Goal: Task Accomplishment & Management: Use online tool/utility

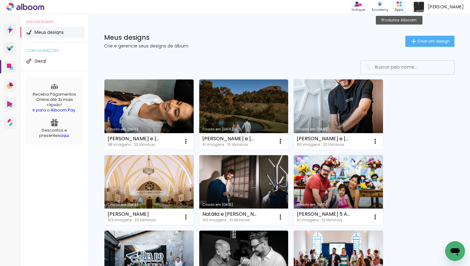
click at [399, 5] on rect at bounding box center [397, 5] width 2 height 2
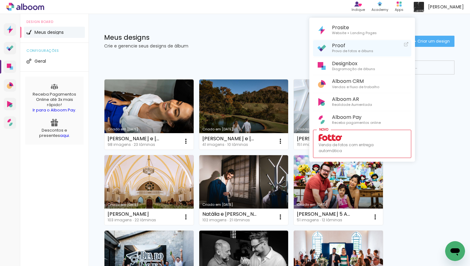
click at [367, 44] on span "Proof" at bounding box center [352, 46] width 41 height 6
click at [258, 46] on div at bounding box center [235, 133] width 470 height 266
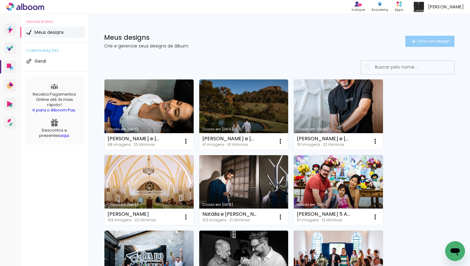
click at [434, 40] on span "Criar um design" at bounding box center [433, 41] width 32 height 4
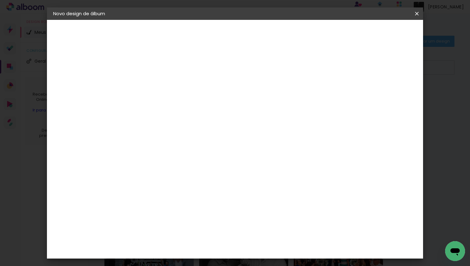
click at [155, 84] on input at bounding box center [155, 84] width 0 height 10
type input "Aline e [PERSON_NAME]"
type paper-input "Aline e [PERSON_NAME]"
click at [0, 0] on slot "Avançar" at bounding box center [0, 0] width 0 height 0
click at [202, 114] on input at bounding box center [170, 118] width 63 height 8
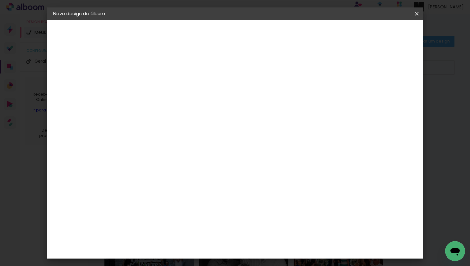
type input "quali"
type paper-input "quali"
click at [168, 138] on div "Quality" at bounding box center [159, 140] width 17 height 5
click at [0, 0] on slot "Avançar" at bounding box center [0, 0] width 0 height 0
click at [179, 103] on input "text" at bounding box center [167, 108] width 24 height 10
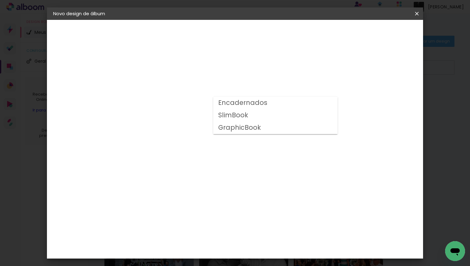
click at [270, 105] on paper-item "Encadernados" at bounding box center [275, 103] width 124 height 12
type input "Encadernados"
click at [197, 206] on span "25 × 30" at bounding box center [182, 212] width 29 height 13
click at [0, 0] on slot "Avançar" at bounding box center [0, 0] width 0 height 0
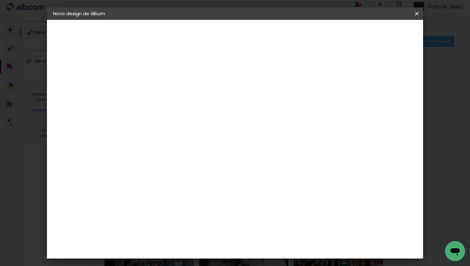
click at [347, 66] on div at bounding box center [344, 67] width 6 height 6
type paper-checkbox "on"
click at [155, 68] on input "2" at bounding box center [149, 67] width 21 height 8
type input "4"
type paper-input "4"
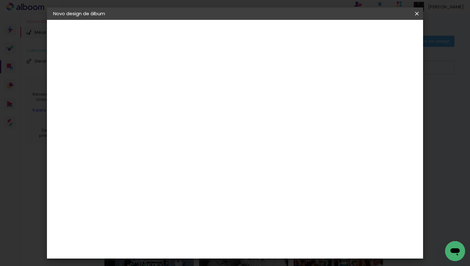
click at [382, 31] on span "Iniciar design" at bounding box center [368, 33] width 28 height 4
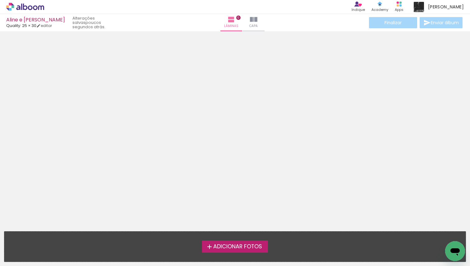
click at [222, 248] on span "Adicionar Fotos" at bounding box center [237, 247] width 49 height 6
click at [0, 0] on input "file" at bounding box center [0, 0] width 0 height 0
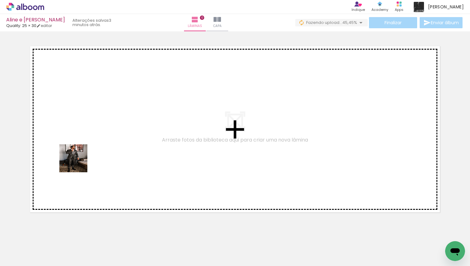
drag, startPoint x: 66, startPoint y: 246, endPoint x: 91, endPoint y: 129, distance: 119.6
click at [91, 129] on quentale-workspace at bounding box center [235, 133] width 470 height 266
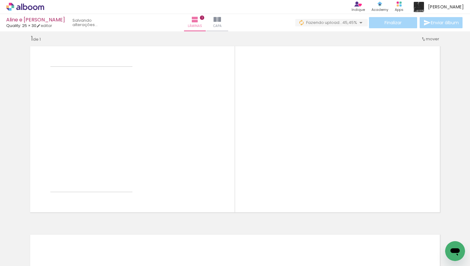
scroll to position [7, 0]
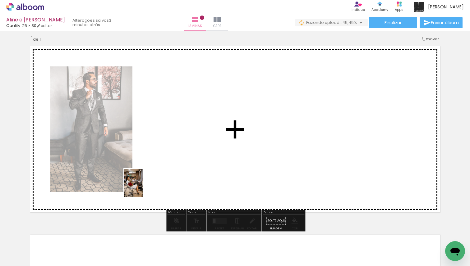
drag, startPoint x: 98, startPoint y: 242, endPoint x: 155, endPoint y: 177, distance: 86.5
click at [155, 177] on quentale-workspace at bounding box center [235, 133] width 470 height 266
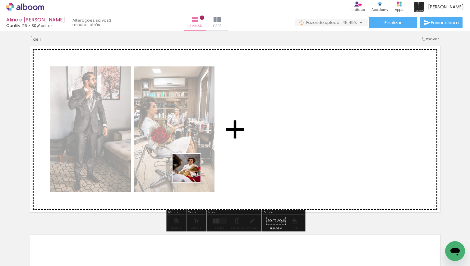
drag, startPoint x: 133, startPoint y: 245, endPoint x: 200, endPoint y: 166, distance: 103.6
click at [201, 166] on quentale-workspace at bounding box center [235, 133] width 470 height 266
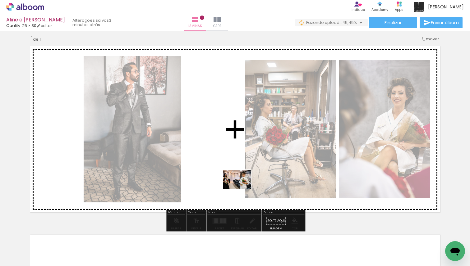
drag, startPoint x: 169, startPoint y: 249, endPoint x: 245, endPoint y: 187, distance: 97.8
click at [245, 187] on quentale-workspace at bounding box center [235, 133] width 470 height 266
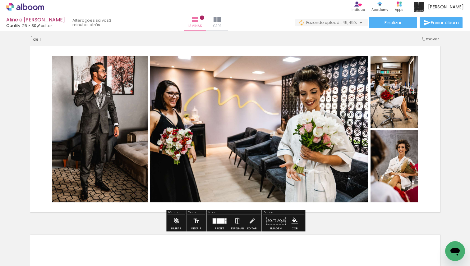
click at [215, 221] on quentale-layouter at bounding box center [219, 221] width 14 height 6
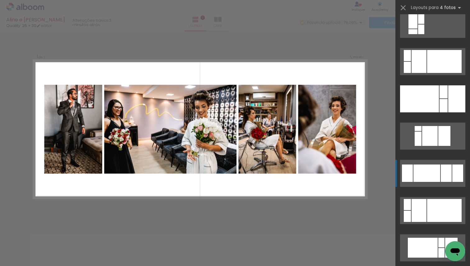
scroll to position [1127, 0]
click at [423, 175] on div at bounding box center [426, 172] width 27 height 17
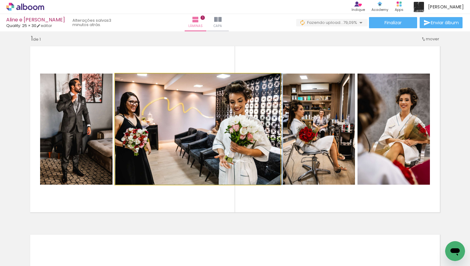
drag, startPoint x: 247, startPoint y: 141, endPoint x: 264, endPoint y: 139, distance: 17.5
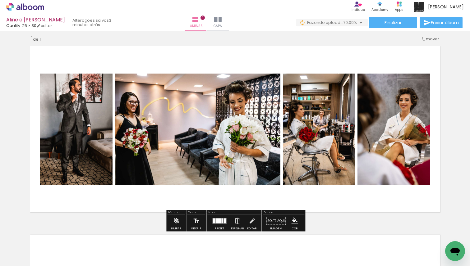
click at [216, 220] on div at bounding box center [217, 220] width 5 height 5
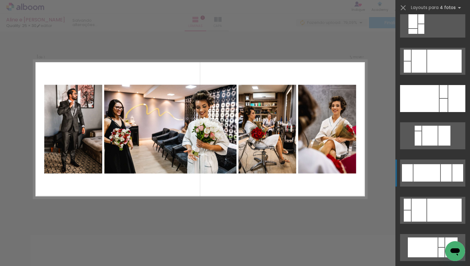
scroll to position [1268, 0]
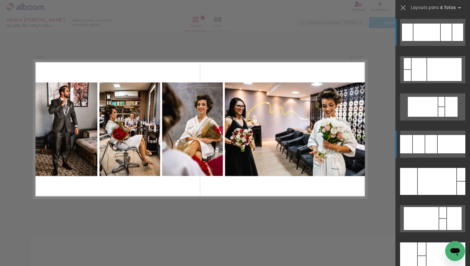
click at [417, 142] on div at bounding box center [419, 144] width 12 height 18
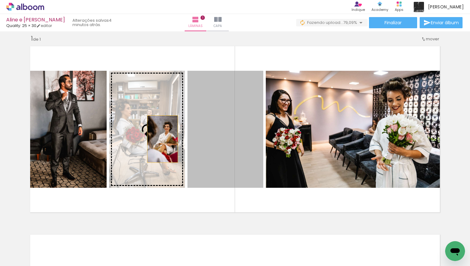
drag, startPoint x: 221, startPoint y: 138, endPoint x: 152, endPoint y: 143, distance: 68.5
click at [0, 0] on slot at bounding box center [0, 0] width 0 height 0
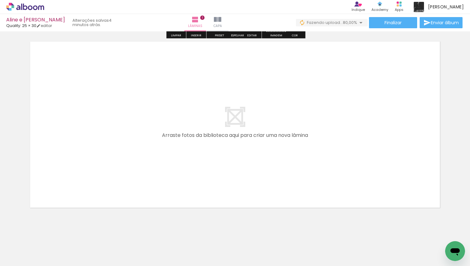
scroll to position [205, 0]
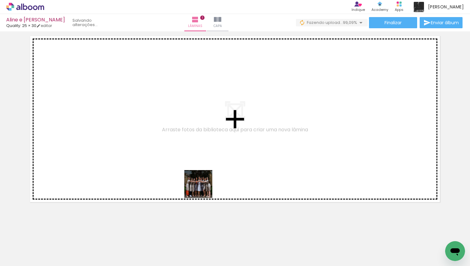
drag, startPoint x: 203, startPoint y: 249, endPoint x: 208, endPoint y: 128, distance: 121.0
click at [208, 128] on quentale-workspace at bounding box center [235, 133] width 470 height 266
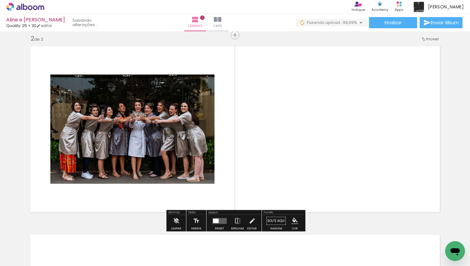
scroll to position [195, 0]
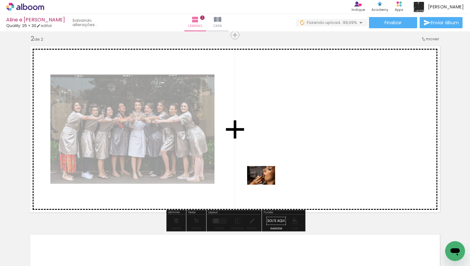
drag, startPoint x: 237, startPoint y: 251, endPoint x: 272, endPoint y: 173, distance: 84.9
click at [272, 173] on quentale-workspace at bounding box center [235, 133] width 470 height 266
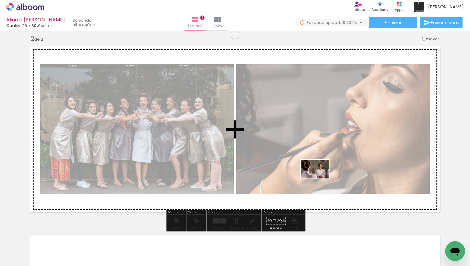
drag, startPoint x: 270, startPoint y: 247, endPoint x: 321, endPoint y: 177, distance: 86.1
click at [321, 177] on quentale-workspace at bounding box center [235, 133] width 470 height 266
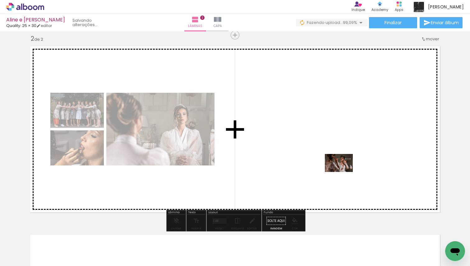
drag, startPoint x: 303, startPoint y: 247, endPoint x: 343, endPoint y: 173, distance: 84.1
click at [343, 173] on quentale-workspace at bounding box center [235, 133] width 470 height 266
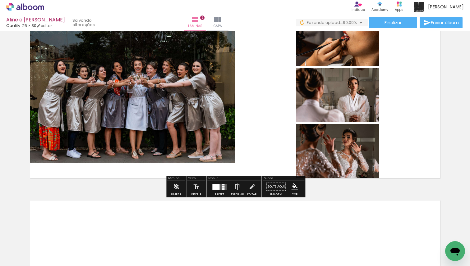
scroll to position [0, 104]
click at [222, 184] on div at bounding box center [223, 185] width 3 height 2
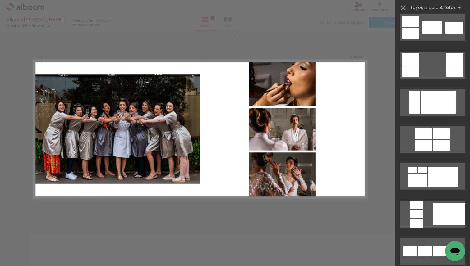
scroll to position [0, 0]
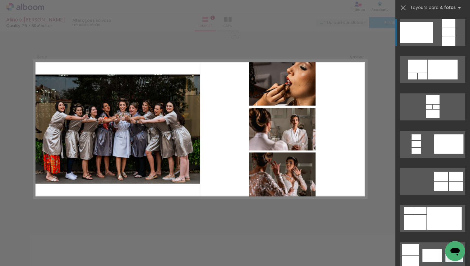
click at [216, 150] on quentale-layouter at bounding box center [200, 129] width 333 height 139
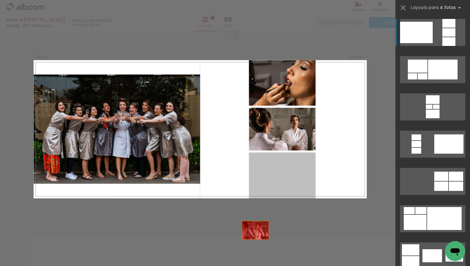
drag, startPoint x: 268, startPoint y: 161, endPoint x: 248, endPoint y: 244, distance: 85.7
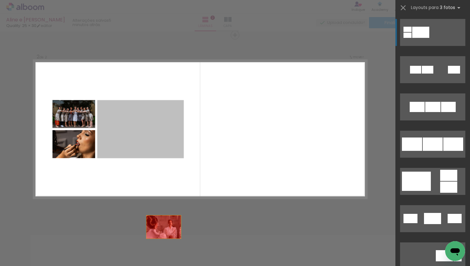
drag, startPoint x: 147, startPoint y: 131, endPoint x: 169, endPoint y: 252, distance: 122.6
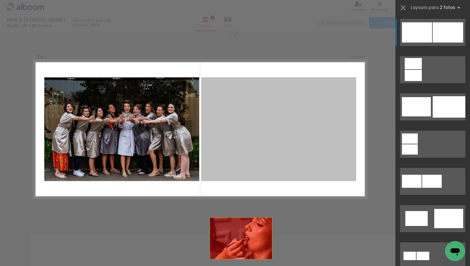
drag, startPoint x: 238, startPoint y: 143, endPoint x: 231, endPoint y: 265, distance: 122.3
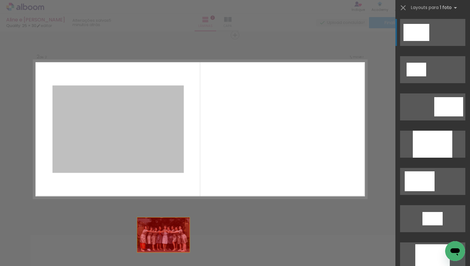
drag, startPoint x: 148, startPoint y: 107, endPoint x: 175, endPoint y: 262, distance: 156.7
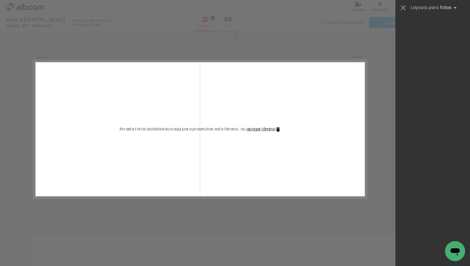
click at [198, 140] on quentale-layouter at bounding box center [200, 129] width 333 height 139
click at [277, 38] on div "Confirmar Cancelar" at bounding box center [235, 126] width 470 height 581
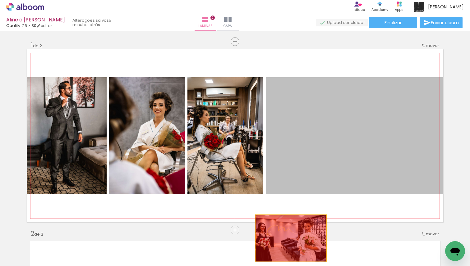
drag, startPoint x: 312, startPoint y: 154, endPoint x: 290, endPoint y: 238, distance: 87.1
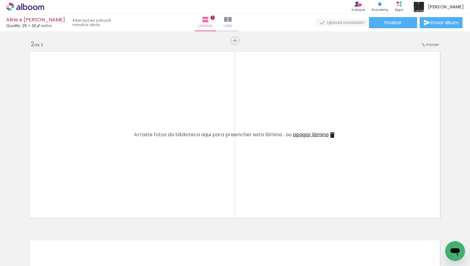
scroll to position [192, 0]
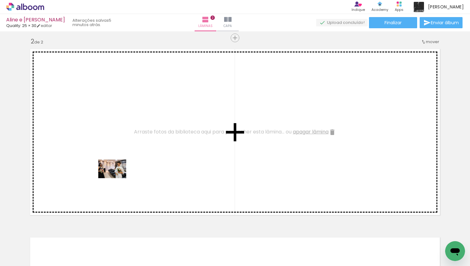
drag, startPoint x: 68, startPoint y: 249, endPoint x: 122, endPoint y: 170, distance: 96.1
click at [122, 170] on quentale-workspace at bounding box center [235, 133] width 470 height 266
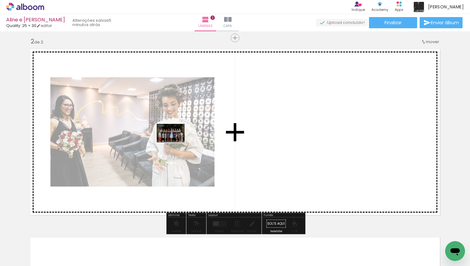
drag, startPoint x: 101, startPoint y: 245, endPoint x: 179, endPoint y: 140, distance: 131.3
click at [179, 140] on quentale-workspace at bounding box center [235, 133] width 470 height 266
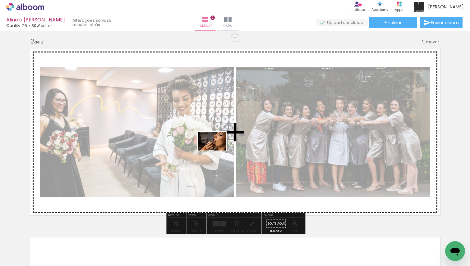
drag, startPoint x: 140, startPoint y: 247, endPoint x: 217, endPoint y: 151, distance: 123.2
click at [217, 151] on quentale-workspace at bounding box center [235, 133] width 470 height 266
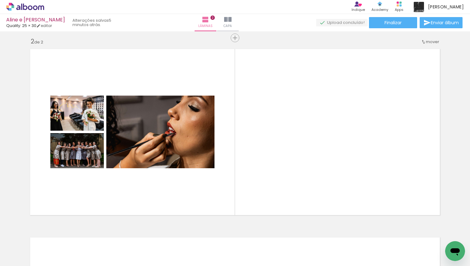
scroll to position [0, 136]
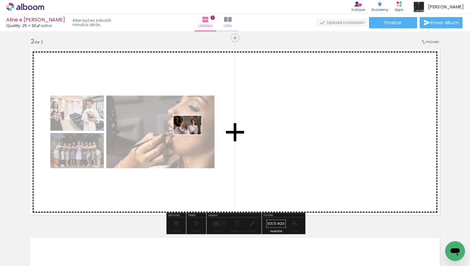
drag, startPoint x: 133, startPoint y: 248, endPoint x: 191, endPoint y: 134, distance: 127.6
click at [192, 134] on quentale-workspace at bounding box center [235, 133] width 470 height 266
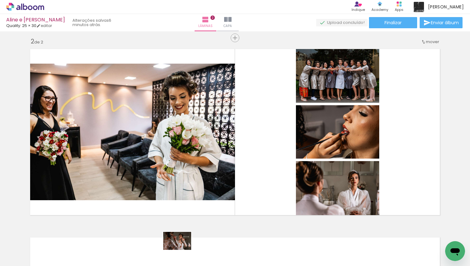
drag, startPoint x: 173, startPoint y: 250, endPoint x: 181, endPoint y: 251, distance: 8.7
click at [181, 251] on div at bounding box center [169, 245] width 31 height 20
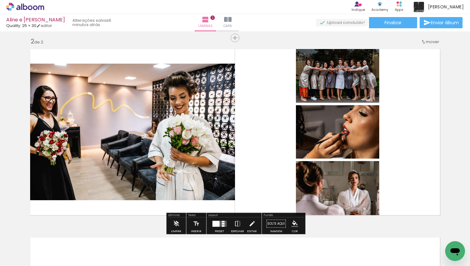
click at [220, 220] on div at bounding box center [219, 224] width 17 height 12
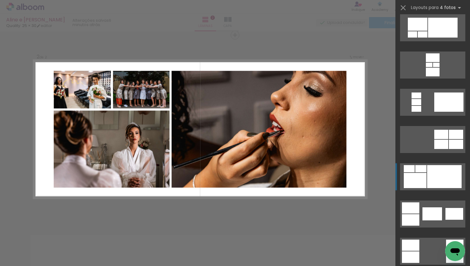
scroll to position [45, 0]
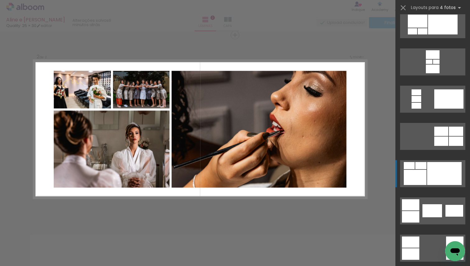
click at [419, 179] on div at bounding box center [415, 177] width 23 height 15
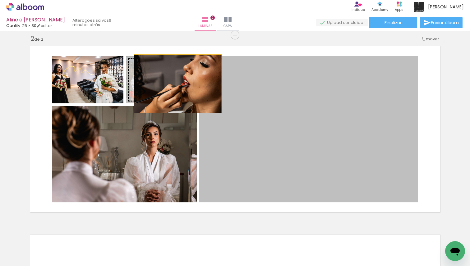
drag, startPoint x: 239, startPoint y: 115, endPoint x: 177, endPoint y: 84, distance: 68.8
click at [0, 0] on slot at bounding box center [0, 0] width 0 height 0
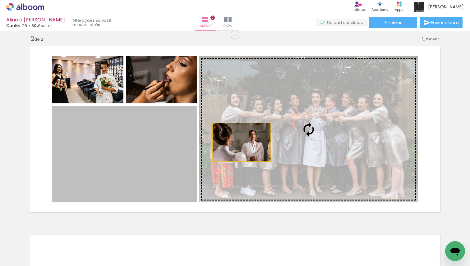
drag, startPoint x: 151, startPoint y: 139, endPoint x: 240, endPoint y: 141, distance: 89.8
click at [0, 0] on slot at bounding box center [0, 0] width 0 height 0
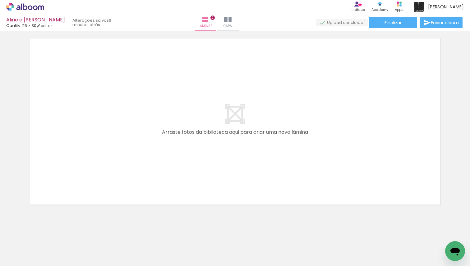
scroll to position [394, 0]
drag, startPoint x: 172, startPoint y: 247, endPoint x: 203, endPoint y: 154, distance: 98.6
click at [203, 154] on quentale-workspace at bounding box center [235, 133] width 470 height 266
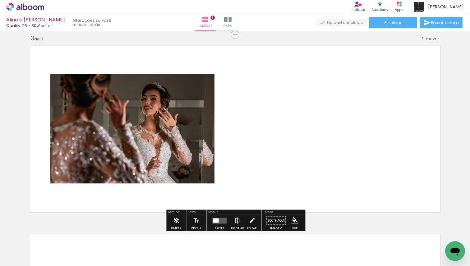
scroll to position [384, 0]
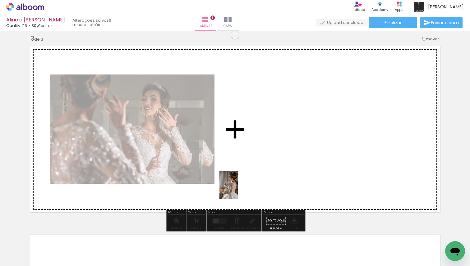
drag, startPoint x: 203, startPoint y: 250, endPoint x: 240, endPoint y: 187, distance: 72.8
click at [240, 187] on quentale-workspace at bounding box center [235, 133] width 470 height 266
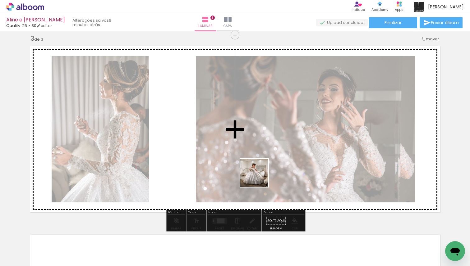
drag, startPoint x: 243, startPoint y: 245, endPoint x: 264, endPoint y: 160, distance: 88.0
click at [264, 159] on quentale-workspace at bounding box center [235, 133] width 470 height 266
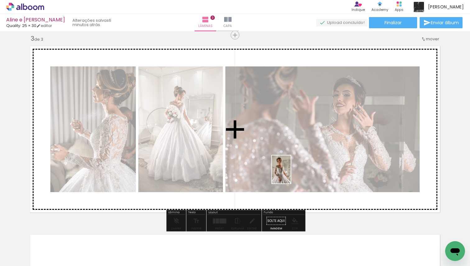
drag, startPoint x: 275, startPoint y: 238, endPoint x: 290, endPoint y: 175, distance: 65.3
click at [290, 174] on quentale-workspace at bounding box center [235, 133] width 470 height 266
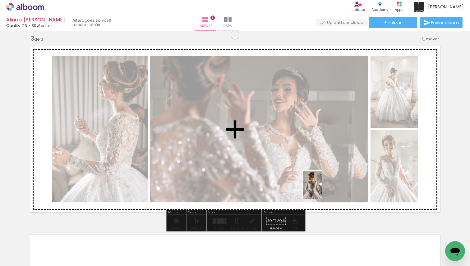
drag, startPoint x: 314, startPoint y: 258, endPoint x: 322, endPoint y: 186, distance: 72.7
click at [322, 186] on quentale-workspace at bounding box center [235, 133] width 470 height 266
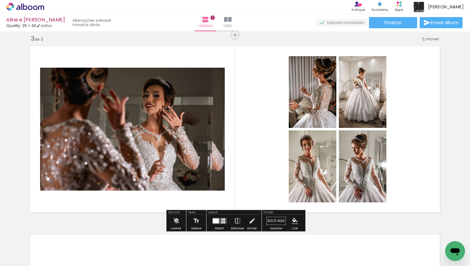
click at [218, 223] on quentale-layouter at bounding box center [219, 221] width 14 height 6
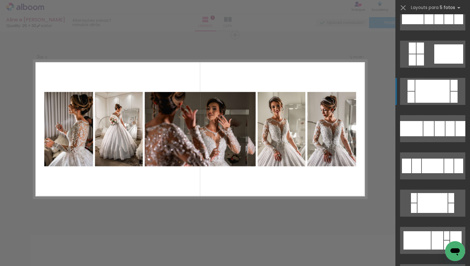
scroll to position [463, 0]
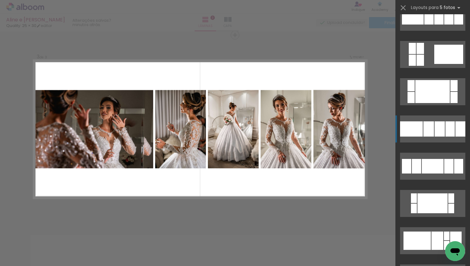
click at [418, 134] on div at bounding box center [411, 128] width 23 height 15
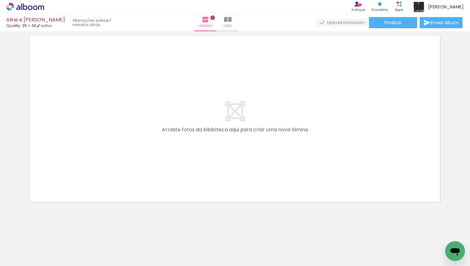
scroll to position [0, 395]
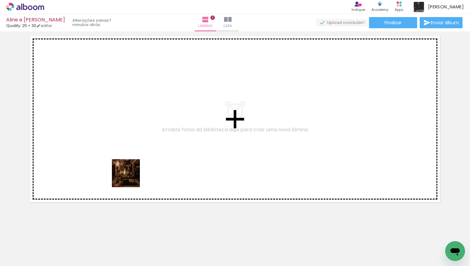
drag, startPoint x: 87, startPoint y: 245, endPoint x: 137, endPoint y: 171, distance: 89.9
click at [137, 171] on quentale-workspace at bounding box center [235, 133] width 470 height 266
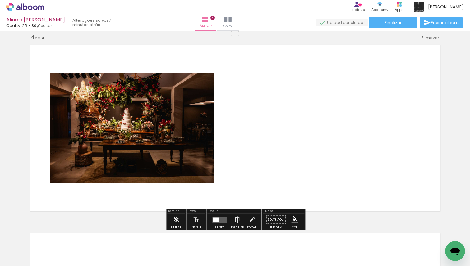
scroll to position [572, 0]
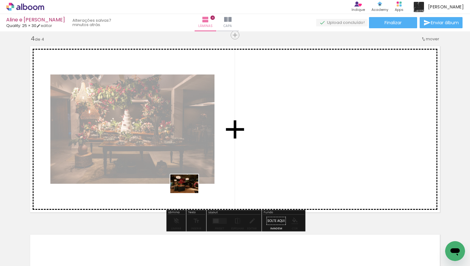
drag, startPoint x: 117, startPoint y: 249, endPoint x: 189, endPoint y: 193, distance: 91.1
click at [189, 193] on quentale-workspace at bounding box center [235, 133] width 470 height 266
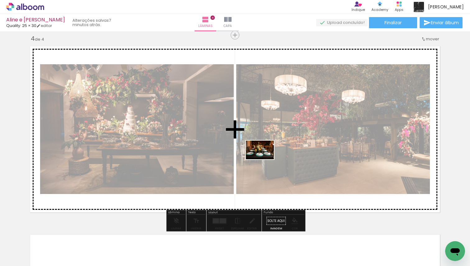
drag, startPoint x: 162, startPoint y: 251, endPoint x: 278, endPoint y: 147, distance: 155.3
click at [278, 147] on quentale-workspace at bounding box center [235, 133] width 470 height 266
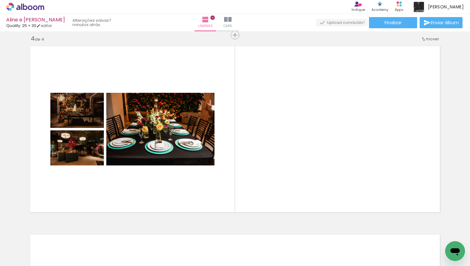
click at [190, 249] on div at bounding box center [188, 245] width 31 height 21
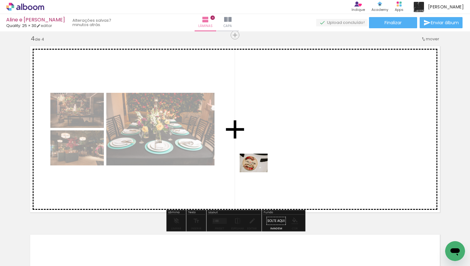
drag, startPoint x: 191, startPoint y: 245, endPoint x: 258, endPoint y: 172, distance: 99.0
click at [258, 172] on quentale-workspace at bounding box center [235, 133] width 470 height 266
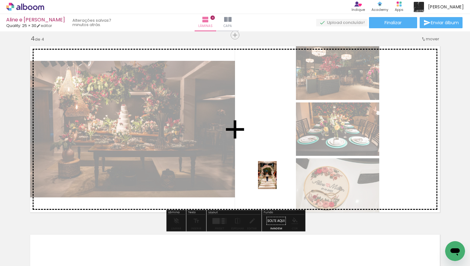
drag, startPoint x: 226, startPoint y: 242, endPoint x: 277, endPoint y: 180, distance: 79.7
click at [277, 180] on quentale-workspace at bounding box center [235, 133] width 470 height 266
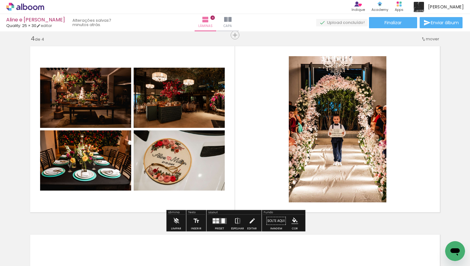
scroll to position [0, 470]
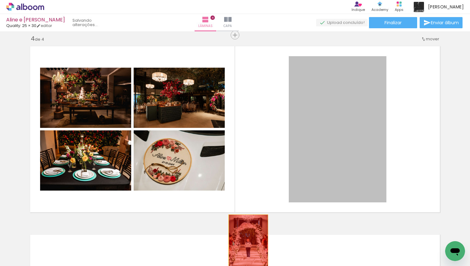
drag, startPoint x: 328, startPoint y: 149, endPoint x: 248, endPoint y: 244, distance: 124.6
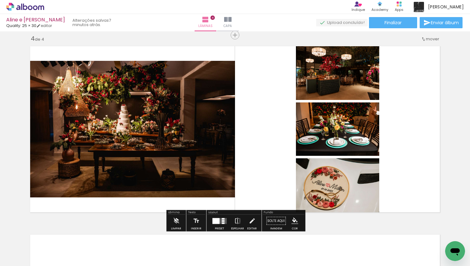
click at [220, 219] on quentale-layouter at bounding box center [219, 221] width 14 height 6
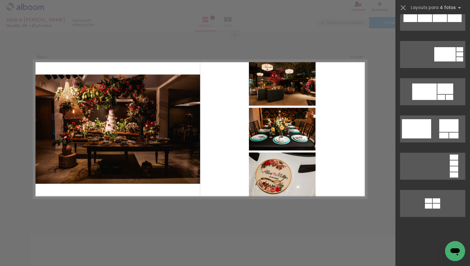
scroll to position [0, 0]
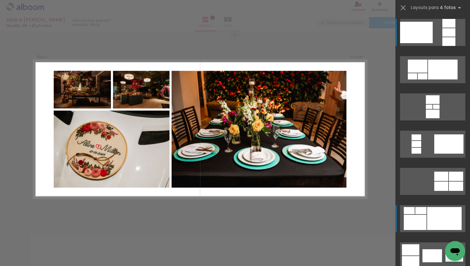
click at [434, 209] on div at bounding box center [444, 218] width 34 height 23
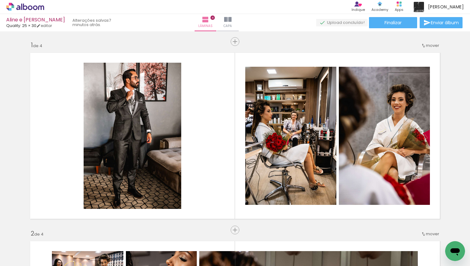
scroll to position [0, 470]
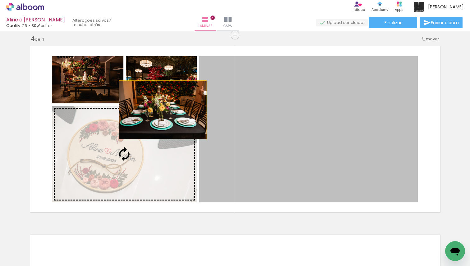
drag, startPoint x: 239, startPoint y: 150, endPoint x: 161, endPoint y: 109, distance: 87.7
click at [0, 0] on slot at bounding box center [0, 0] width 0 height 0
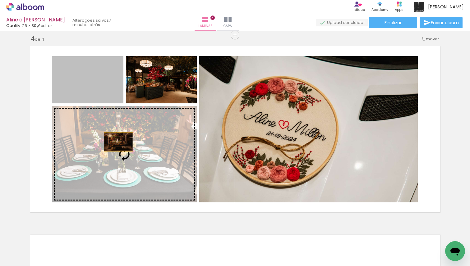
drag, startPoint x: 101, startPoint y: 83, endPoint x: 118, endPoint y: 142, distance: 61.8
click at [0, 0] on slot at bounding box center [0, 0] width 0 height 0
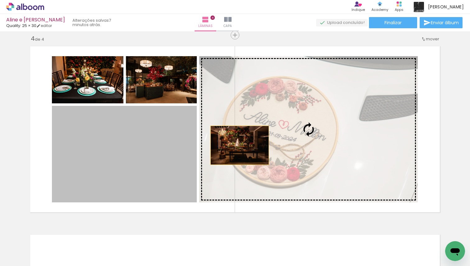
drag, startPoint x: 168, startPoint y: 149, endPoint x: 280, endPoint y: 146, distance: 112.5
click at [0, 0] on slot at bounding box center [0, 0] width 0 height 0
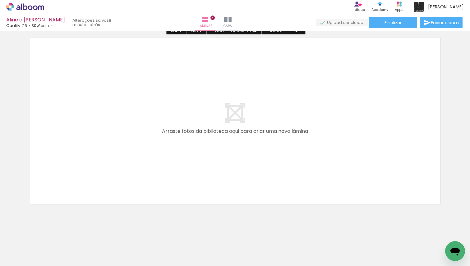
scroll to position [771, 0]
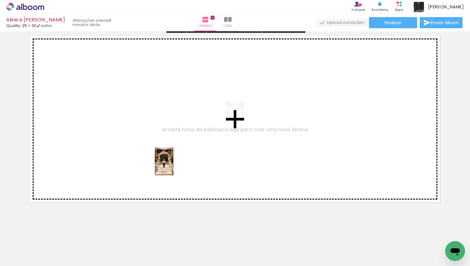
drag, startPoint x: 151, startPoint y: 243, endPoint x: 174, endPoint y: 166, distance: 80.1
click at [174, 166] on quentale-workspace at bounding box center [235, 133] width 470 height 266
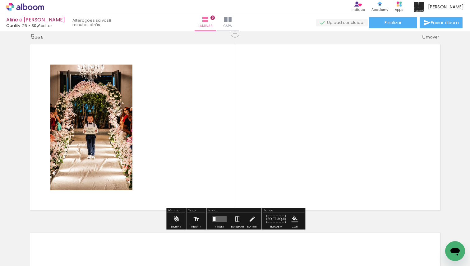
scroll to position [761, 0]
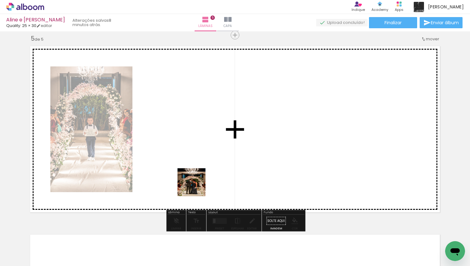
drag, startPoint x: 183, startPoint y: 249, endPoint x: 199, endPoint y: 182, distance: 68.3
click at [199, 182] on quentale-workspace at bounding box center [235, 133] width 470 height 266
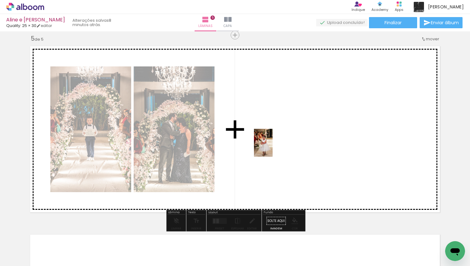
drag, startPoint x: 214, startPoint y: 247, endPoint x: 272, endPoint y: 147, distance: 115.5
click at [272, 147] on quentale-workspace at bounding box center [235, 133] width 470 height 266
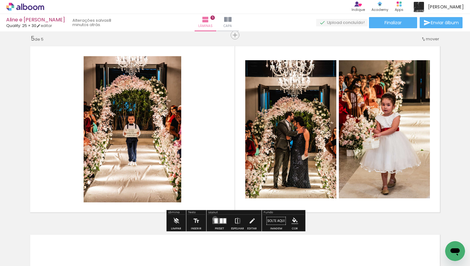
click at [214, 219] on div at bounding box center [215, 220] width 3 height 5
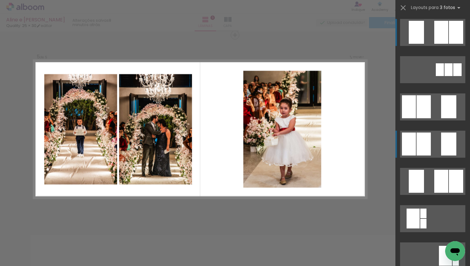
click at [407, 141] on div at bounding box center [409, 144] width 14 height 23
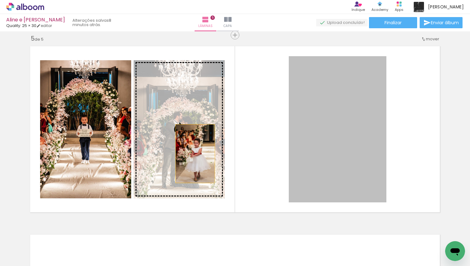
drag, startPoint x: 322, startPoint y: 152, endPoint x: 194, endPoint y: 154, distance: 128.0
click at [0, 0] on slot at bounding box center [0, 0] width 0 height 0
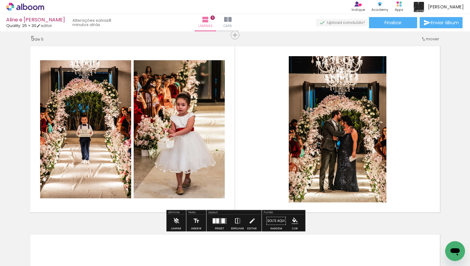
click at [236, 219] on iron-icon at bounding box center [237, 221] width 7 height 12
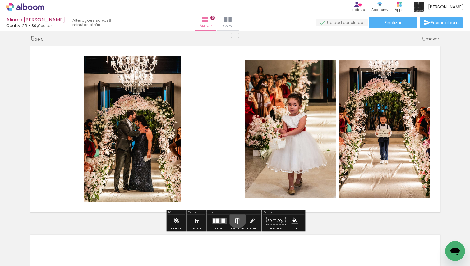
click at [236, 219] on iron-icon at bounding box center [237, 221] width 7 height 12
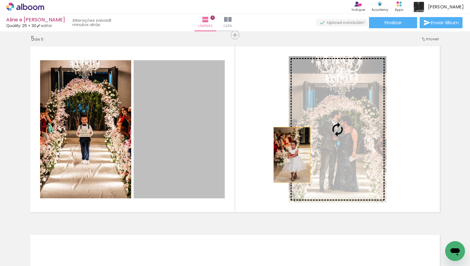
drag, startPoint x: 192, startPoint y: 154, endPoint x: 291, endPoint y: 155, distance: 98.8
click at [0, 0] on slot at bounding box center [0, 0] width 0 height 0
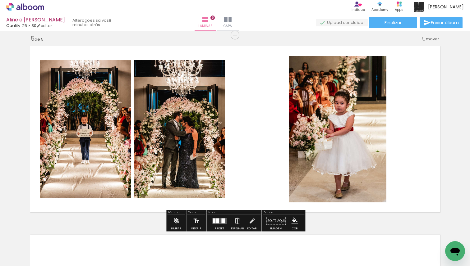
click at [217, 221] on quentale-layouter at bounding box center [219, 221] width 14 height 6
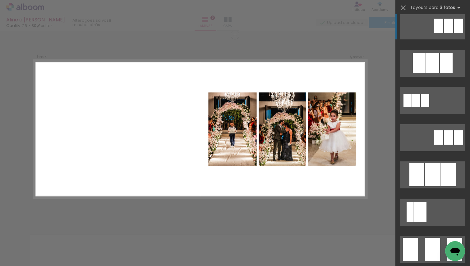
scroll to position [268, 0]
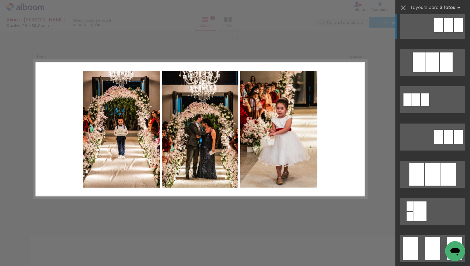
click at [427, 175] on div at bounding box center [432, 174] width 15 height 23
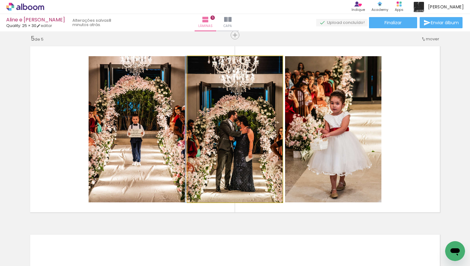
drag, startPoint x: 250, startPoint y: 158, endPoint x: 235, endPoint y: 156, distance: 15.9
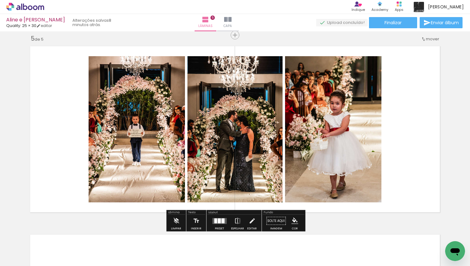
click at [217, 220] on div at bounding box center [218, 220] width 3 height 5
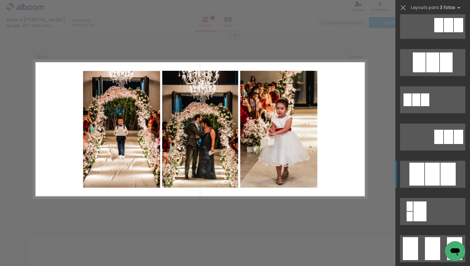
scroll to position [410, 0]
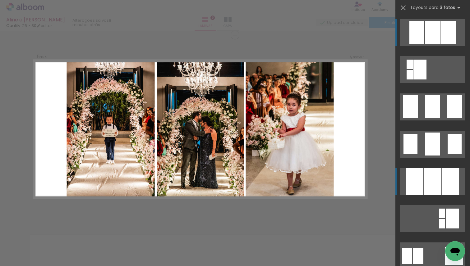
click at [413, 188] on div at bounding box center [414, 181] width 17 height 27
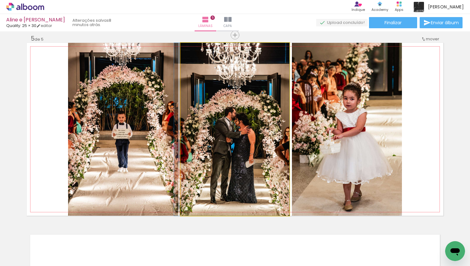
drag, startPoint x: 254, startPoint y: 172, endPoint x: 237, endPoint y: 171, distance: 16.8
drag, startPoint x: 240, startPoint y: 168, endPoint x: 229, endPoint y: 167, distance: 11.2
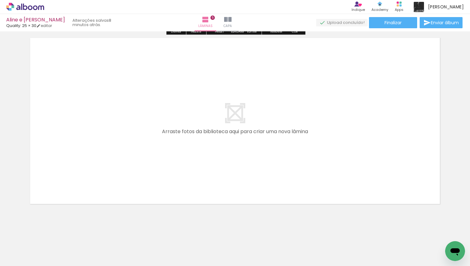
scroll to position [960, 0]
click at [254, 242] on div at bounding box center [253, 245] width 31 height 21
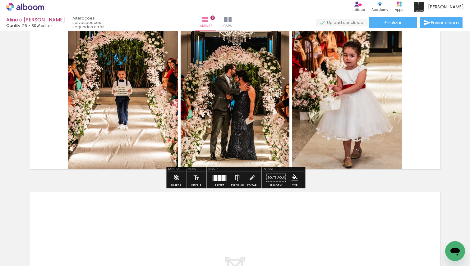
scroll to position [806, 0]
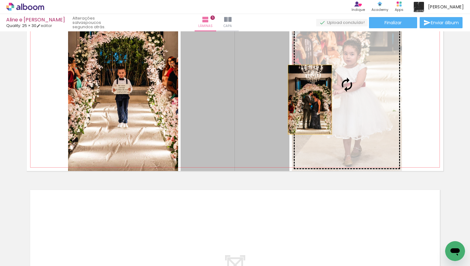
drag, startPoint x: 206, startPoint y: 105, endPoint x: 318, endPoint y: 101, distance: 111.9
click at [0, 0] on slot at bounding box center [0, 0] width 0 height 0
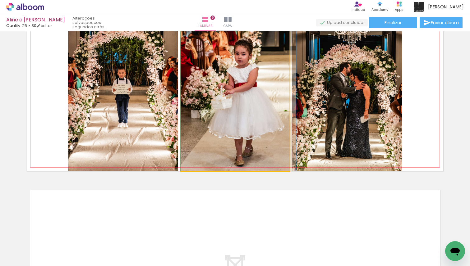
drag, startPoint x: 253, startPoint y: 96, endPoint x: 269, endPoint y: 99, distance: 16.1
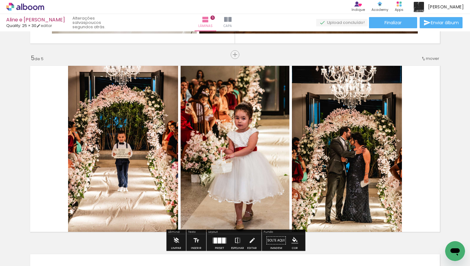
scroll to position [741, 0]
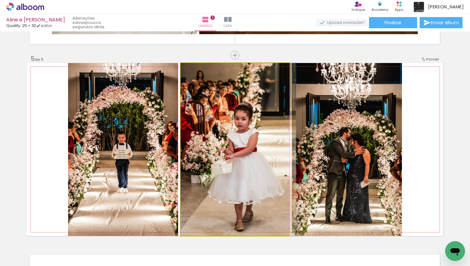
drag, startPoint x: 250, startPoint y: 163, endPoint x: 258, endPoint y: 163, distance: 7.8
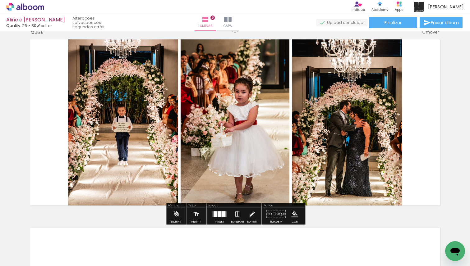
scroll to position [774, 0]
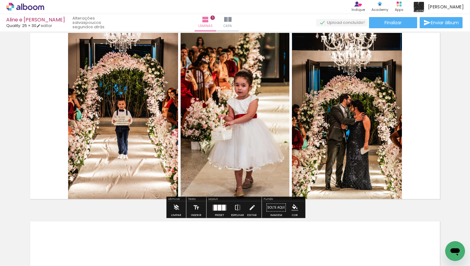
click at [220, 210] on div at bounding box center [219, 208] width 4 height 6
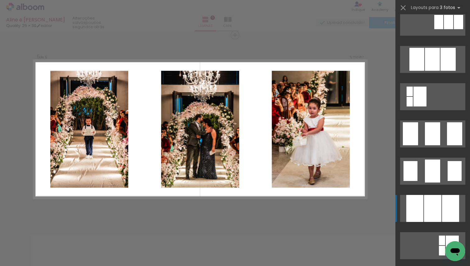
scroll to position [382, 0]
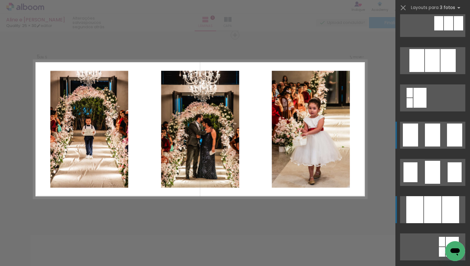
click at [430, 132] on div at bounding box center [432, 135] width 15 height 23
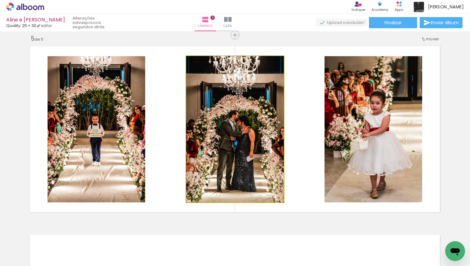
drag, startPoint x: 267, startPoint y: 151, endPoint x: 249, endPoint y: 150, distance: 17.8
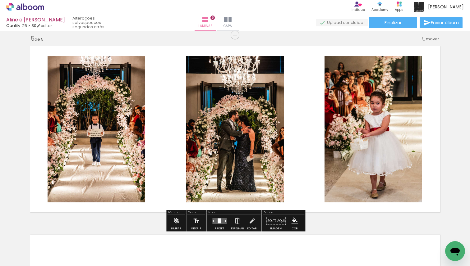
click at [218, 221] on div at bounding box center [218, 220] width 3 height 5
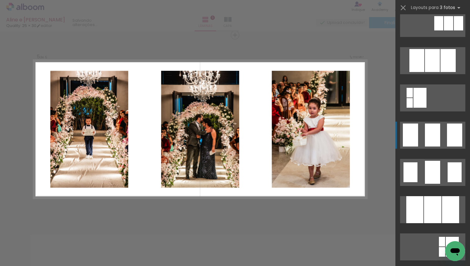
scroll to position [485, 0]
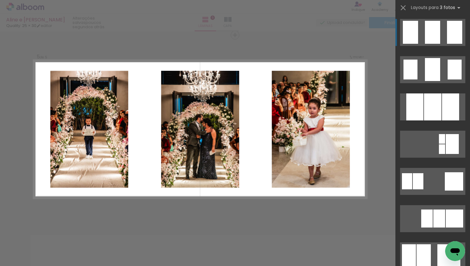
click at [429, 32] on div at bounding box center [432, 32] width 15 height 23
click at [425, 19] on quentale-layouter at bounding box center [432, 32] width 65 height 27
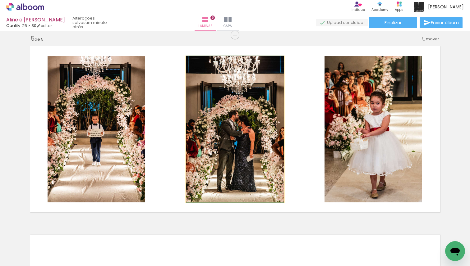
drag, startPoint x: 263, startPoint y: 117, endPoint x: 282, endPoint y: 114, distance: 19.1
drag, startPoint x: 260, startPoint y: 122, endPoint x: 271, endPoint y: 123, distance: 10.6
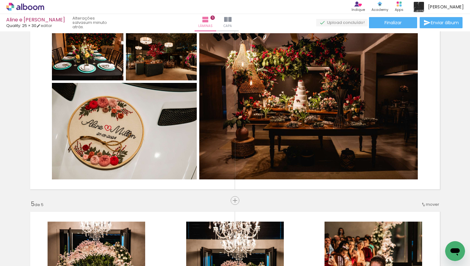
scroll to position [583, 0]
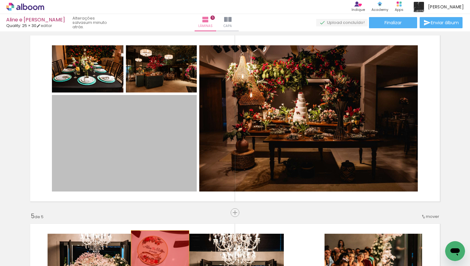
drag, startPoint x: 140, startPoint y: 152, endPoint x: 161, endPoint y: 252, distance: 102.2
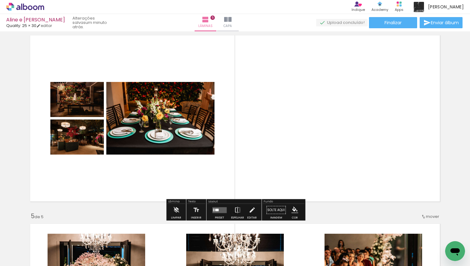
click at [264, 107] on quentale-layouter at bounding box center [235, 118] width 416 height 173
click at [216, 213] on quentale-layouter at bounding box center [219, 210] width 14 height 6
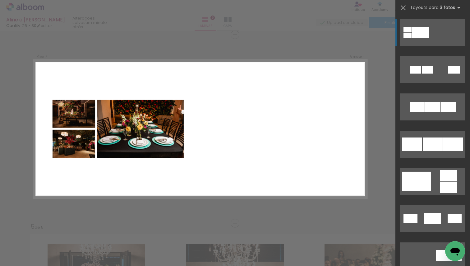
scroll to position [572, 0]
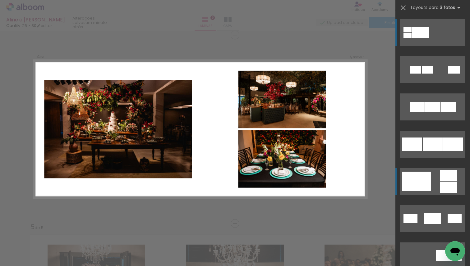
click at [422, 175] on div at bounding box center [416, 181] width 29 height 19
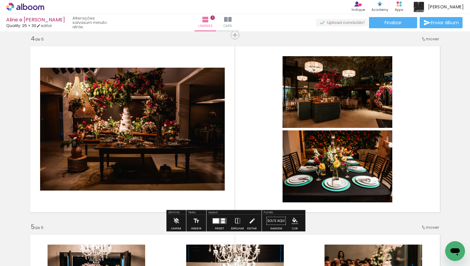
click at [217, 218] on quentale-layouter at bounding box center [219, 221] width 14 height 6
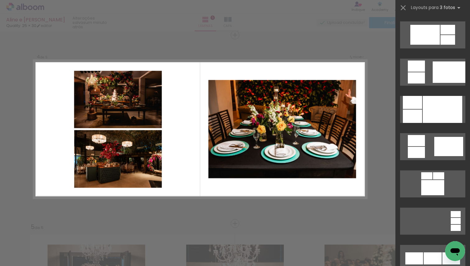
scroll to position [338, 0]
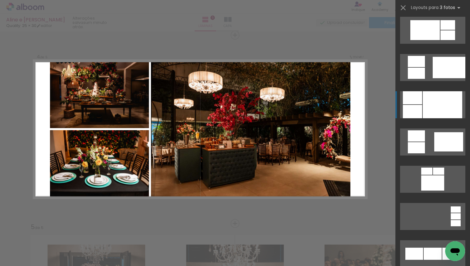
click at [430, 100] on div at bounding box center [442, 104] width 39 height 27
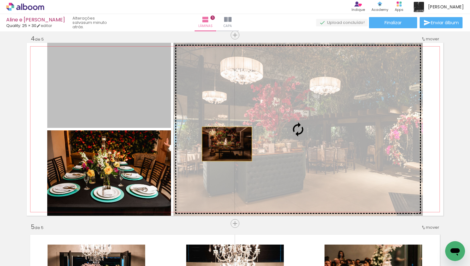
drag, startPoint x: 137, startPoint y: 104, endPoint x: 232, endPoint y: 145, distance: 104.1
click at [0, 0] on slot at bounding box center [0, 0] width 0 height 0
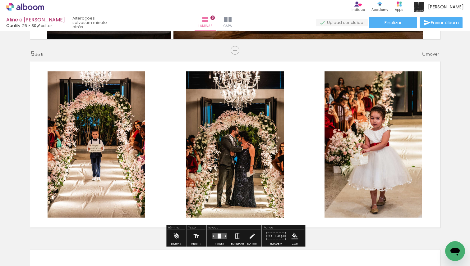
scroll to position [756, 0]
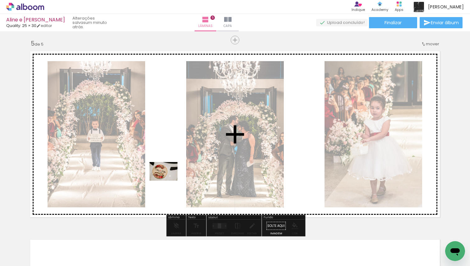
drag, startPoint x: 113, startPoint y: 241, endPoint x: 175, endPoint y: 176, distance: 89.9
click at [175, 176] on quentale-workspace at bounding box center [235, 133] width 470 height 266
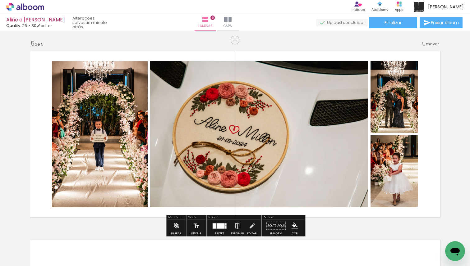
click at [221, 224] on div at bounding box center [221, 225] width 8 height 5
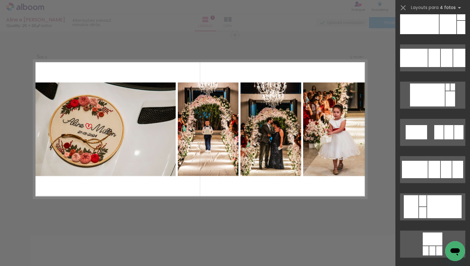
scroll to position [1690, 0]
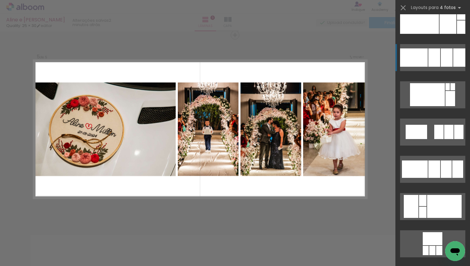
click at [439, 63] on div at bounding box center [434, 57] width 12 height 18
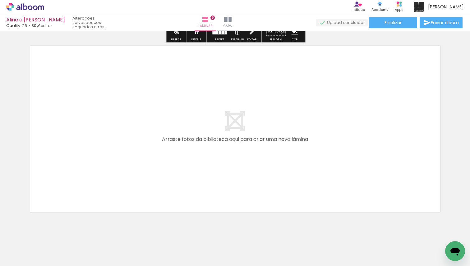
scroll to position [960, 0]
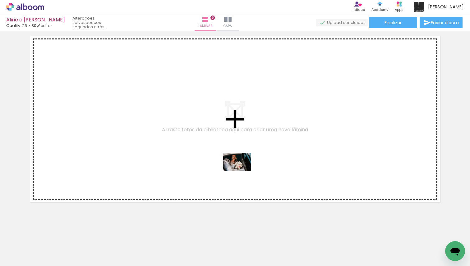
drag, startPoint x: 252, startPoint y: 245, endPoint x: 242, endPoint y: 171, distance: 74.7
click at [242, 171] on quentale-workspace at bounding box center [235, 133] width 470 height 266
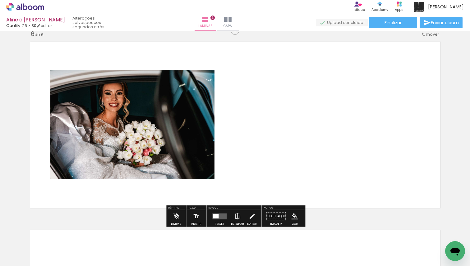
scroll to position [949, 0]
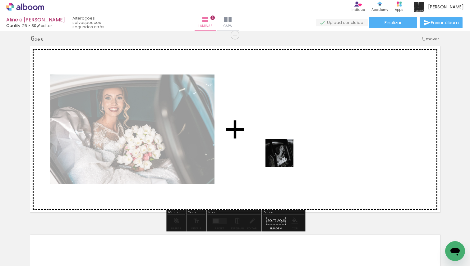
drag, startPoint x: 286, startPoint y: 249, endPoint x: 282, endPoint y: 154, distance: 94.5
click at [282, 154] on quentale-workspace at bounding box center [235, 133] width 470 height 266
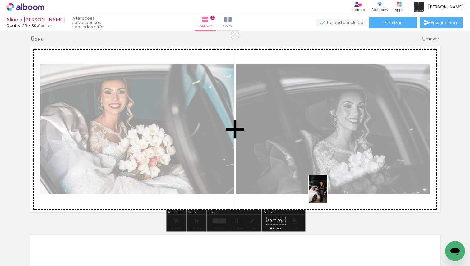
drag, startPoint x: 327, startPoint y: 245, endPoint x: 327, endPoint y: 194, distance: 50.3
click at [327, 194] on quentale-workspace at bounding box center [235, 133] width 470 height 266
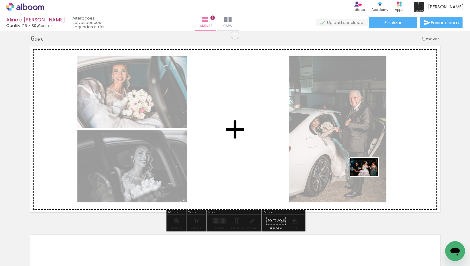
drag, startPoint x: 370, startPoint y: 255, endPoint x: 366, endPoint y: 161, distance: 93.9
click at [366, 161] on quentale-workspace at bounding box center [235, 133] width 470 height 266
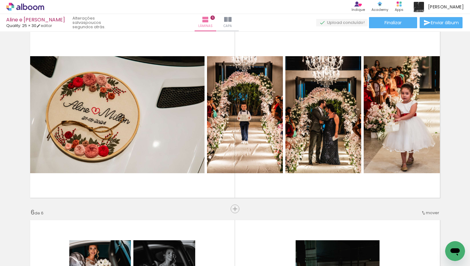
scroll to position [775, 0]
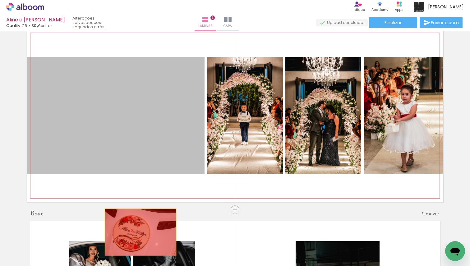
drag, startPoint x: 122, startPoint y: 133, endPoint x: 142, endPoint y: 241, distance: 110.2
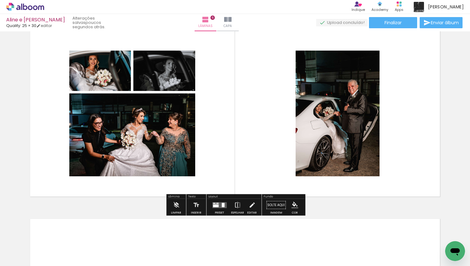
scroll to position [969, 0]
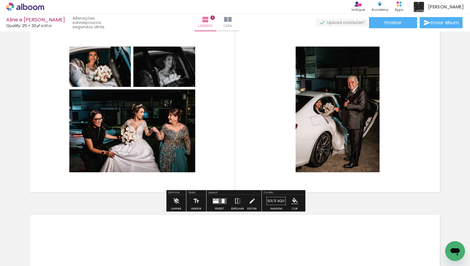
click at [222, 201] on div at bounding box center [223, 201] width 3 height 4
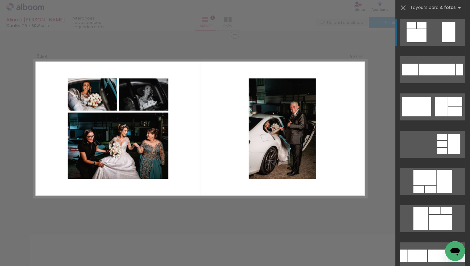
scroll to position [949, 0]
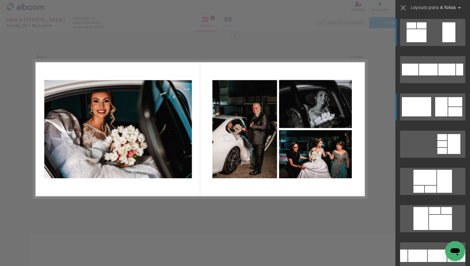
click at [408, 107] on div at bounding box center [416, 106] width 29 height 19
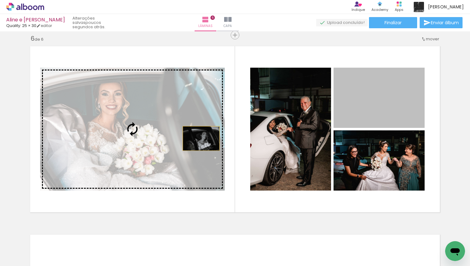
drag, startPoint x: 382, startPoint y: 102, endPoint x: 200, endPoint y: 139, distance: 185.0
click at [0, 0] on slot at bounding box center [0, 0] width 0 height 0
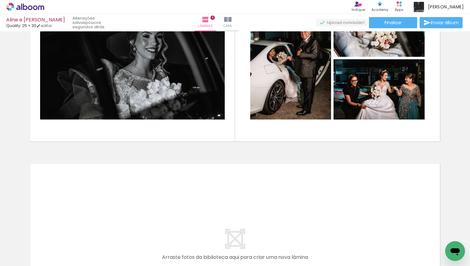
scroll to position [1022, 0]
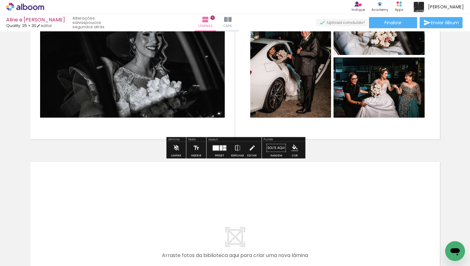
click at [223, 143] on div at bounding box center [219, 148] width 17 height 12
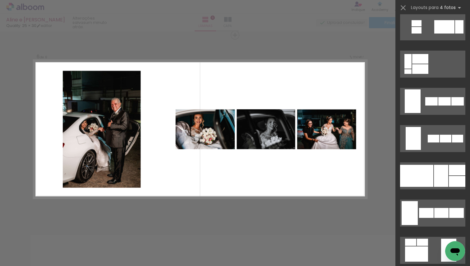
scroll to position [379, 0]
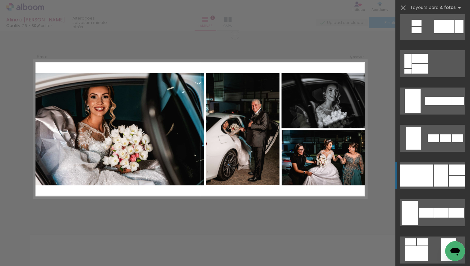
click at [440, 170] on div at bounding box center [441, 176] width 14 height 22
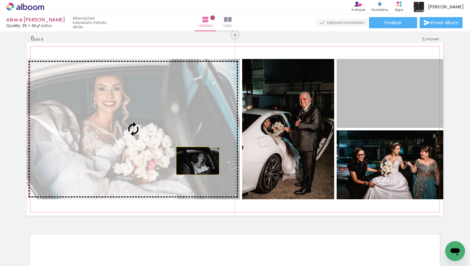
drag, startPoint x: 371, startPoint y: 99, endPoint x: 152, endPoint y: 167, distance: 229.3
click at [0, 0] on slot at bounding box center [0, 0] width 0 height 0
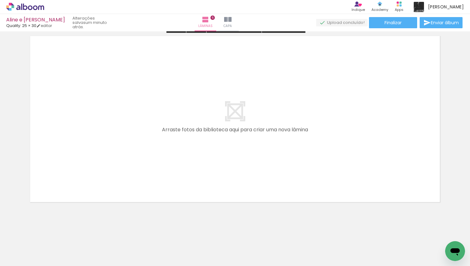
scroll to position [1147, 0]
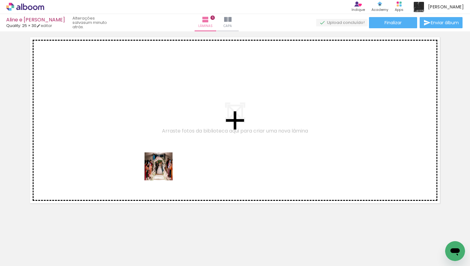
drag, startPoint x: 123, startPoint y: 235, endPoint x: 175, endPoint y: 152, distance: 97.8
click at [175, 152] on quentale-workspace at bounding box center [235, 133] width 470 height 266
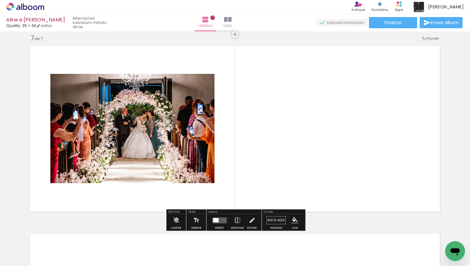
scroll to position [1138, 0]
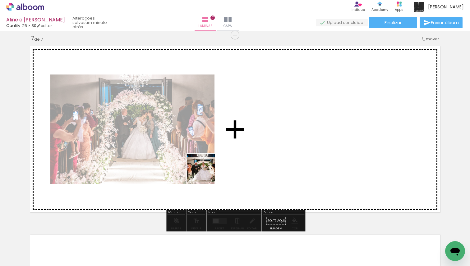
drag, startPoint x: 144, startPoint y: 240, endPoint x: 231, endPoint y: 144, distance: 130.7
click at [231, 144] on quentale-workspace at bounding box center [235, 133] width 470 height 266
